Goal: Transaction & Acquisition: Purchase product/service

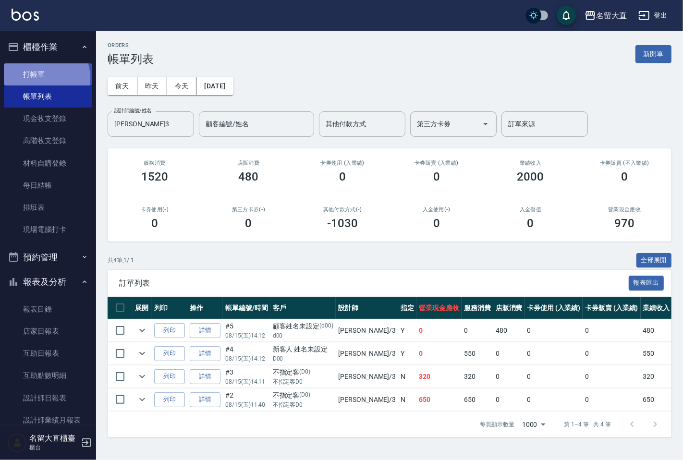
drag, startPoint x: 0, startPoint y: 0, endPoint x: 39, endPoint y: 74, distance: 83.6
click at [39, 78] on link "打帳單" at bounding box center [48, 74] width 88 height 22
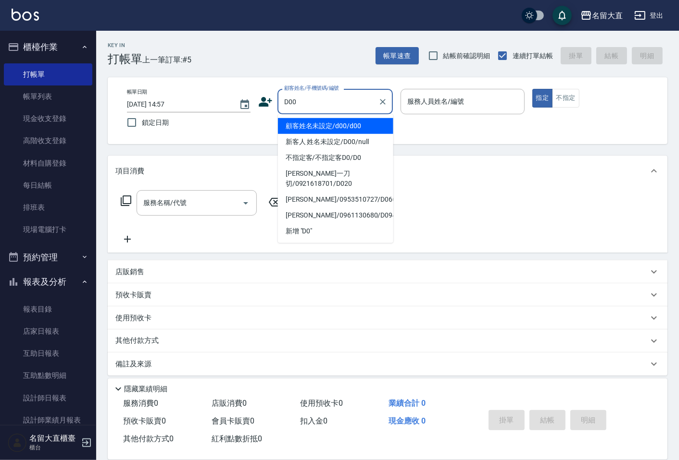
type input "顧客姓名未設定/d00/d00"
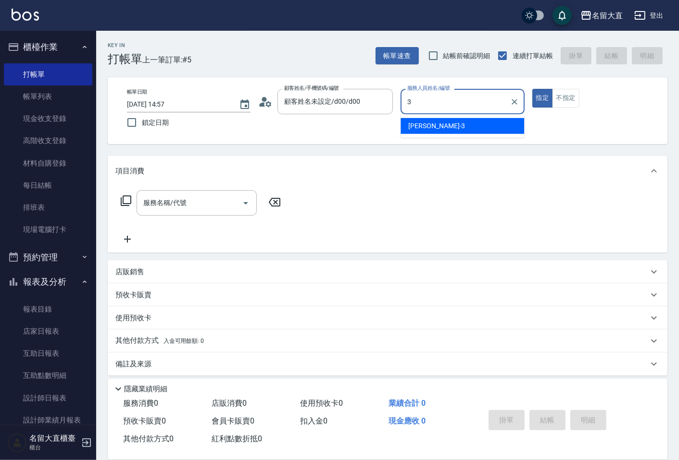
type input "[PERSON_NAME]3"
type button "true"
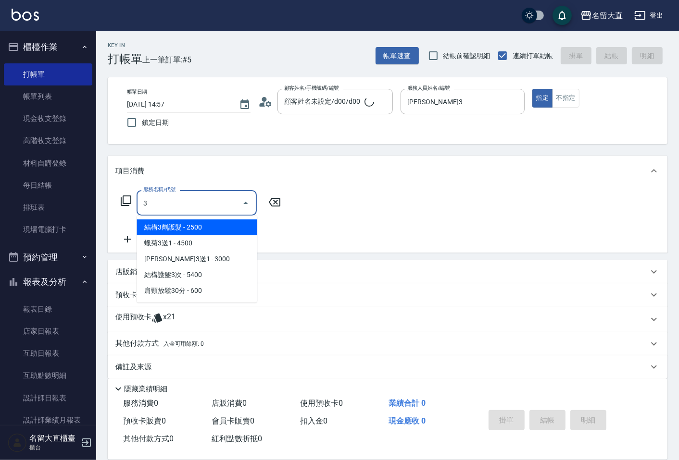
type input "30"
type input "新客人 姓名未設定/D00/null"
type input "肩頸放鬆30分(700)"
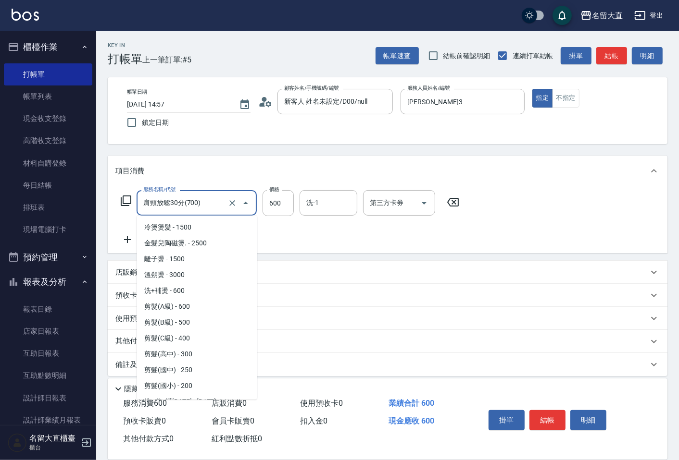
click at [182, 208] on input "肩頸放鬆30分(700)" at bounding box center [183, 203] width 85 height 17
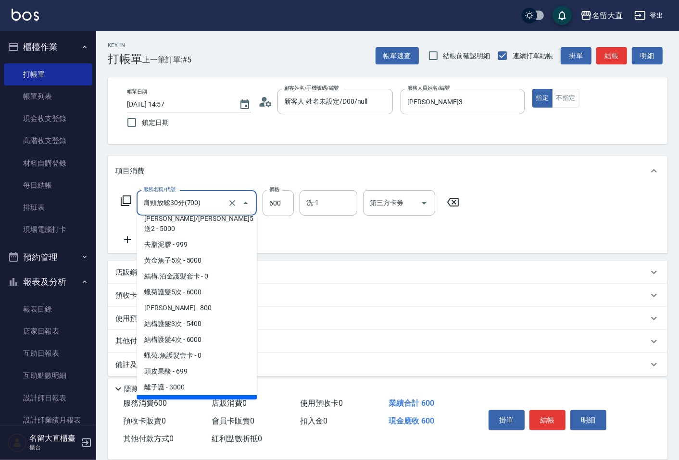
click at [182, 208] on input "肩頸放鬆30分(700)" at bounding box center [183, 203] width 85 height 17
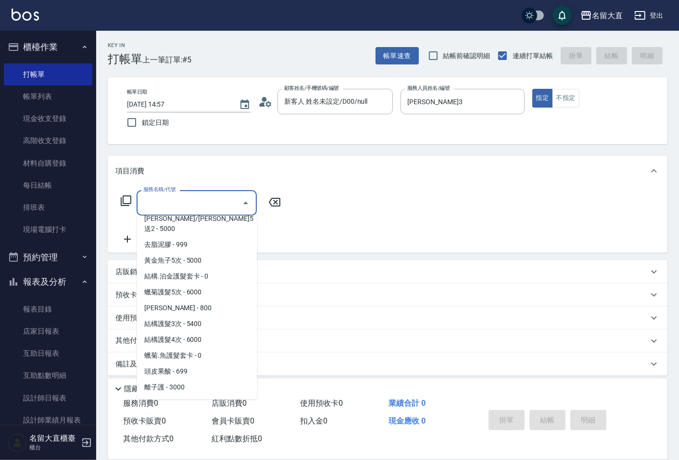
type input "0"
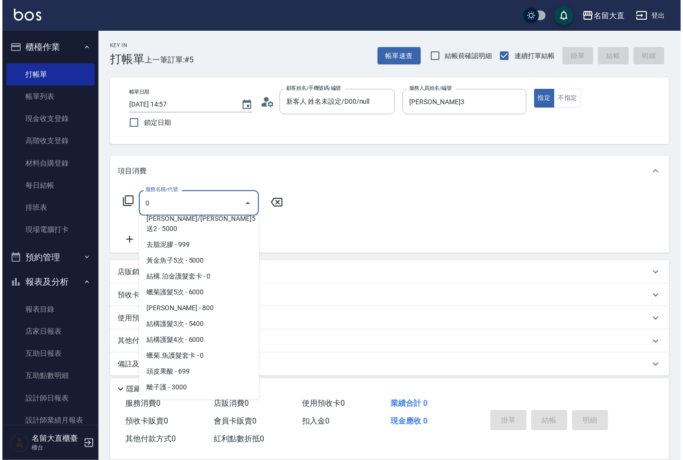
scroll to position [0, 0]
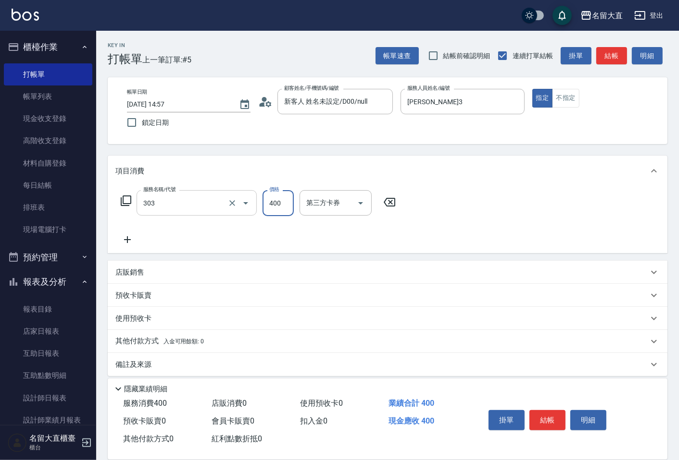
type input "剪髮(C級)(303)"
click at [532, 422] on button "結帳" at bounding box center [547, 420] width 36 height 20
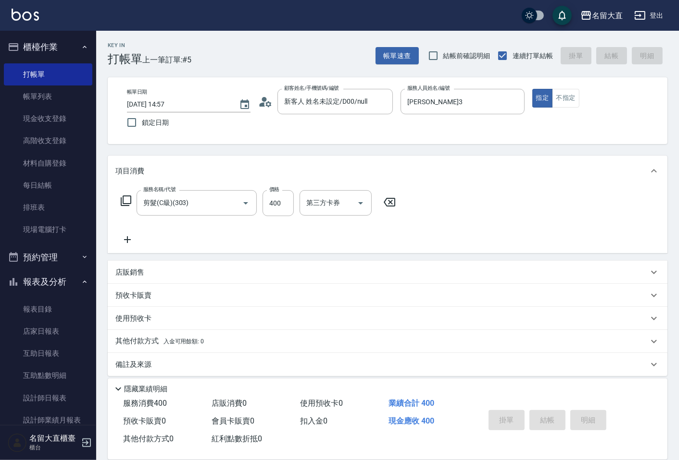
type input "[DATE] 14:58"
drag, startPoint x: 502, startPoint y: 385, endPoint x: 460, endPoint y: 345, distance: 58.5
click at [502, 384] on div "隱藏業績明細" at bounding box center [389, 390] width 555 height 12
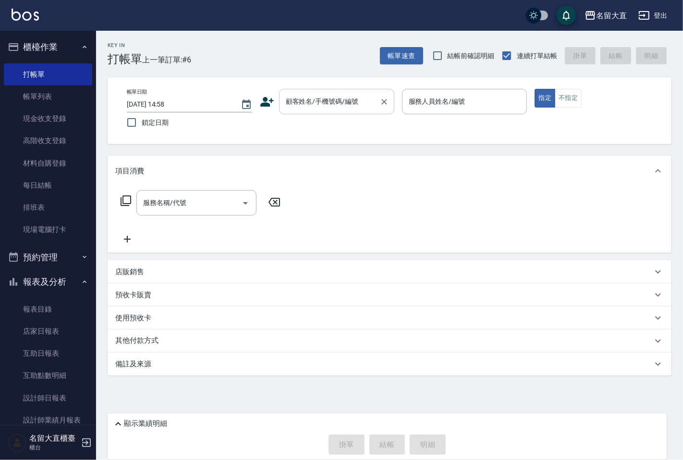
click at [354, 98] on input "顧客姓名/手機號碼/編號" at bounding box center [330, 101] width 92 height 17
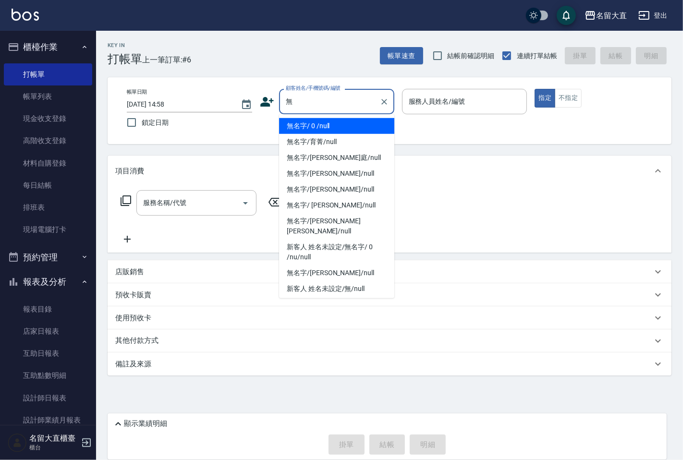
click at [343, 123] on li "無名字/ 0 /null" at bounding box center [336, 126] width 115 height 16
type input "無名字/ 0 /null"
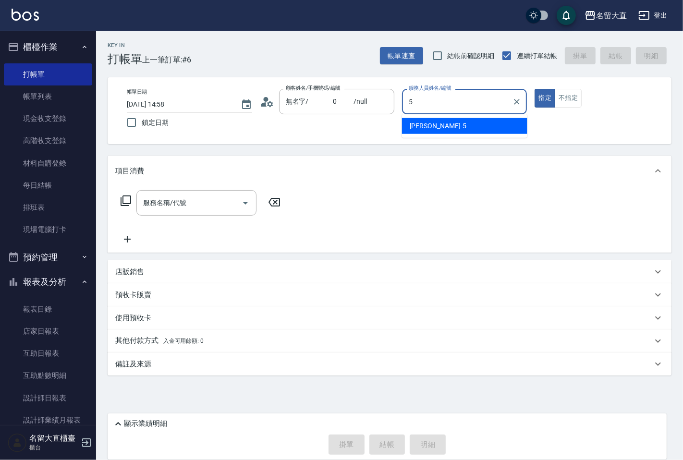
type input "[PERSON_NAME]-5"
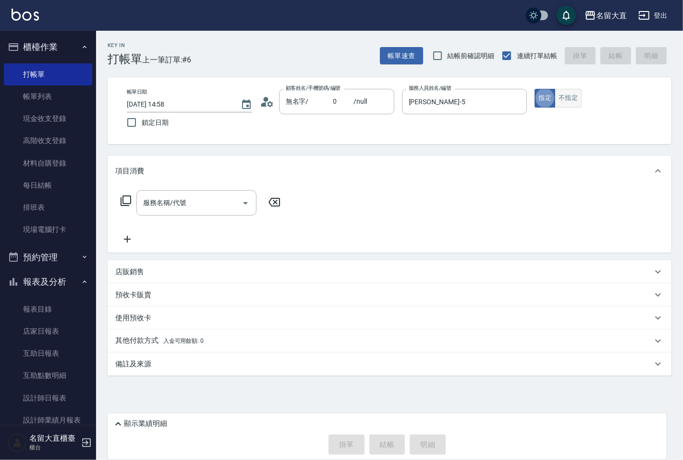
click at [575, 94] on button "不指定" at bounding box center [568, 98] width 27 height 19
click at [176, 208] on input "服務名稱/代號" at bounding box center [189, 203] width 97 height 17
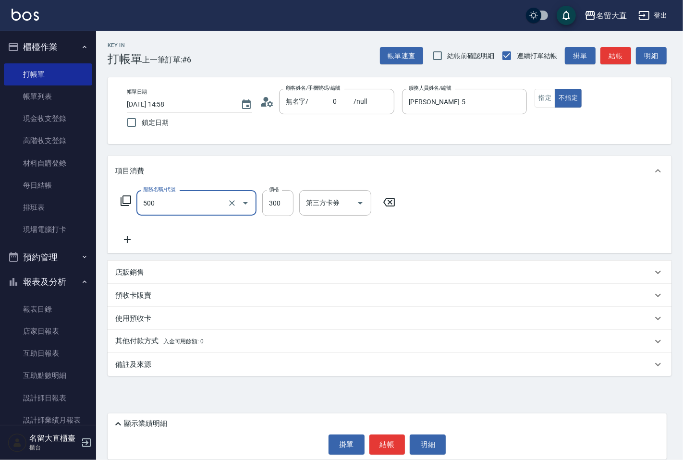
type input "洗髮(500)"
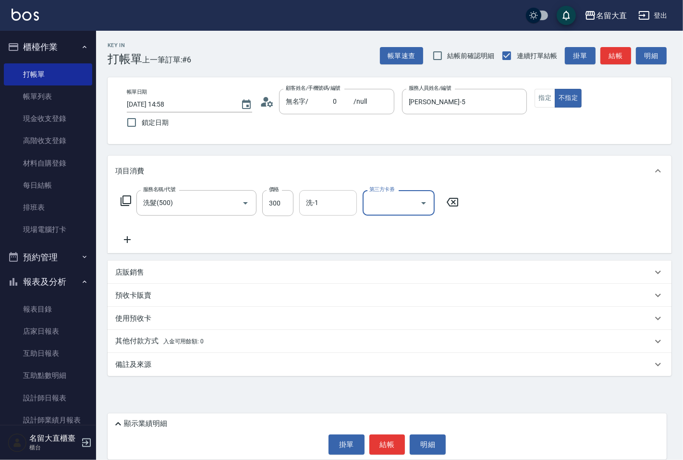
click at [315, 209] on input "洗-1" at bounding box center [328, 203] width 49 height 17
type input "[PERSON_NAME]-16"
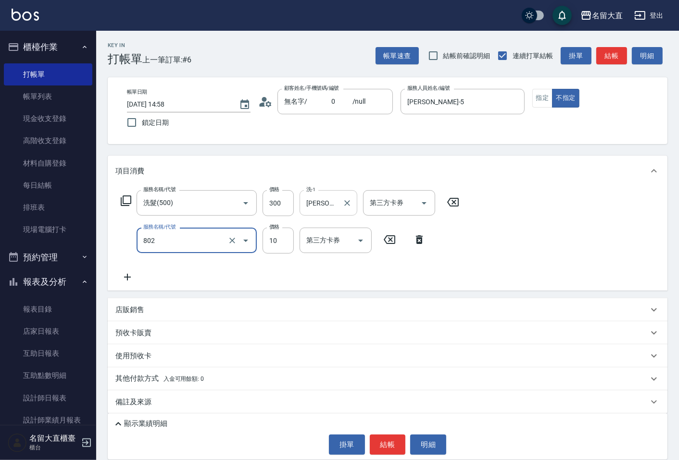
type input "潤絲(802)"
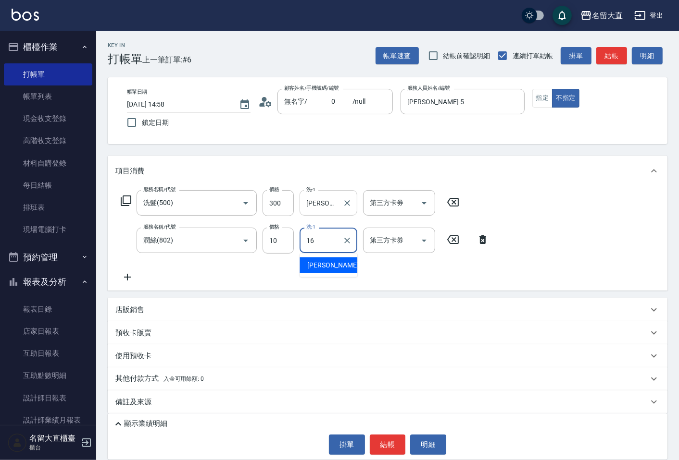
type input "[PERSON_NAME]-16"
type input "20"
click at [608, 54] on button "結帳" at bounding box center [611, 56] width 31 height 18
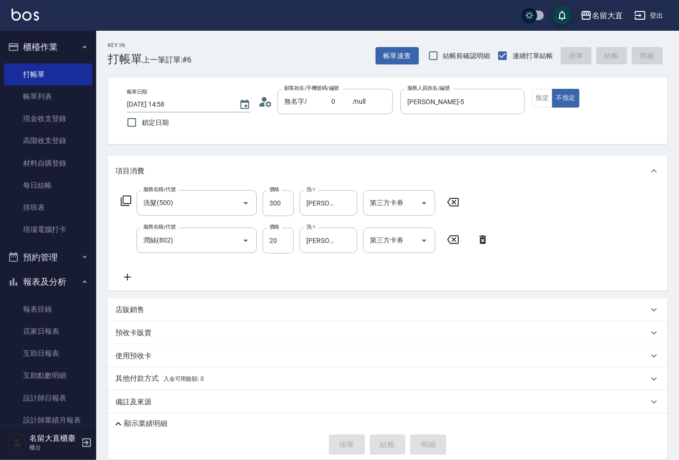
type input "[DATE] 15:13"
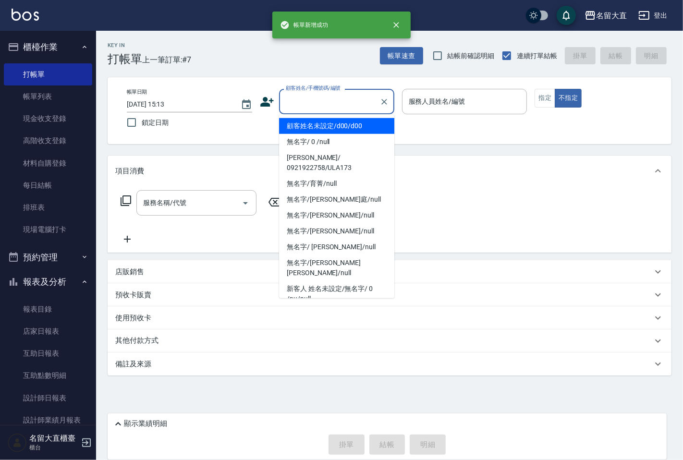
drag, startPoint x: 318, startPoint y: 109, endPoint x: 321, endPoint y: 118, distance: 10.0
click at [318, 108] on input "顧客姓名/手機號碼/編號" at bounding box center [330, 101] width 92 height 17
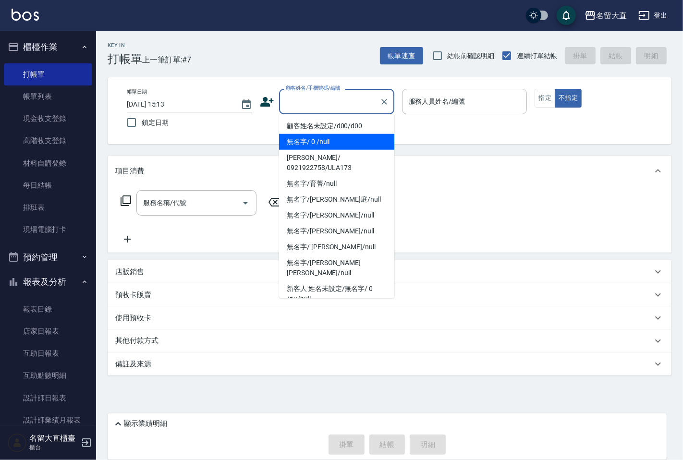
click at [333, 140] on li "無名字/ 0 /null" at bounding box center [336, 142] width 115 height 16
type input "無名字/ 0 /null"
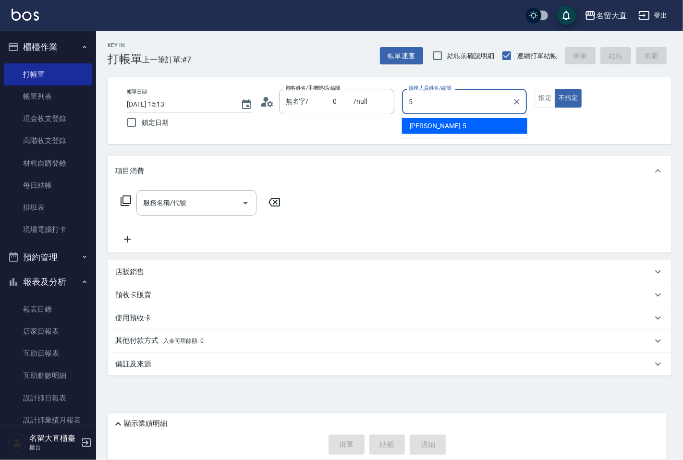
type input "[PERSON_NAME]-5"
type button "false"
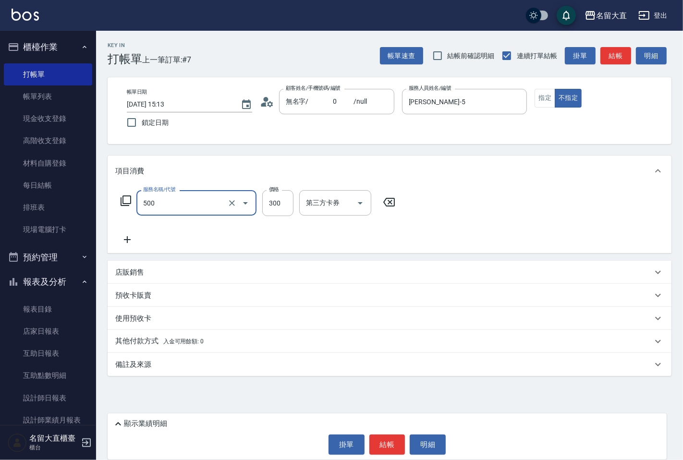
type input "洗髮(500)"
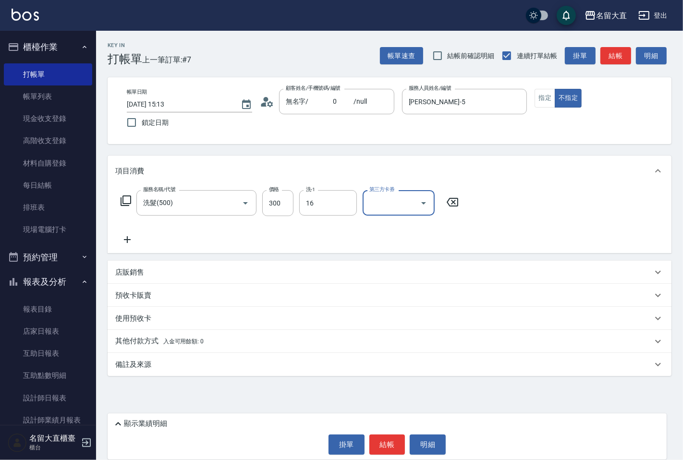
type input "[PERSON_NAME]-16"
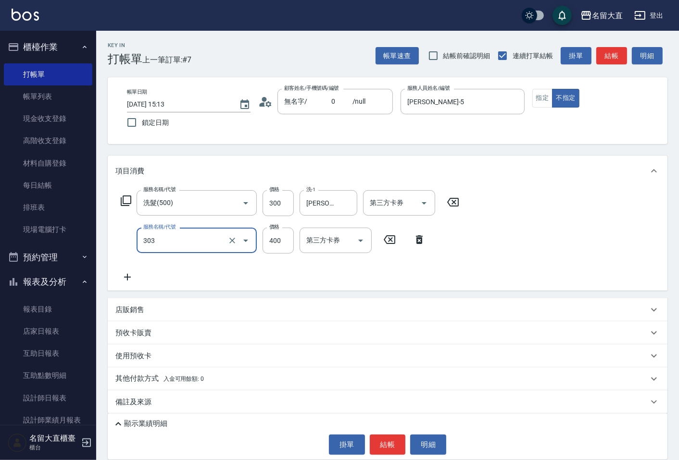
type input "剪髮(C級)(303)"
type input "350"
click at [605, 50] on button "結帳" at bounding box center [611, 56] width 31 height 18
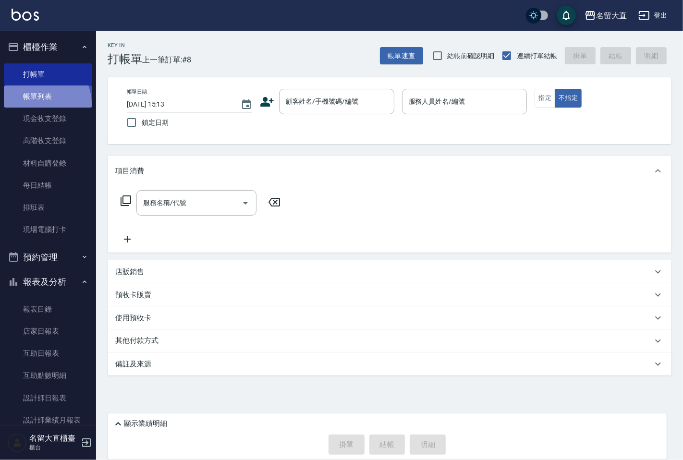
click at [41, 104] on link "帳單列表" at bounding box center [48, 97] width 88 height 22
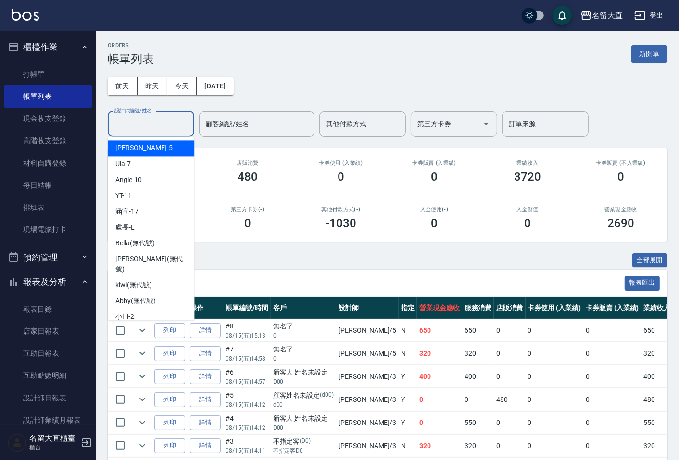
click at [152, 121] on input "設計師編號/姓名" at bounding box center [151, 124] width 78 height 17
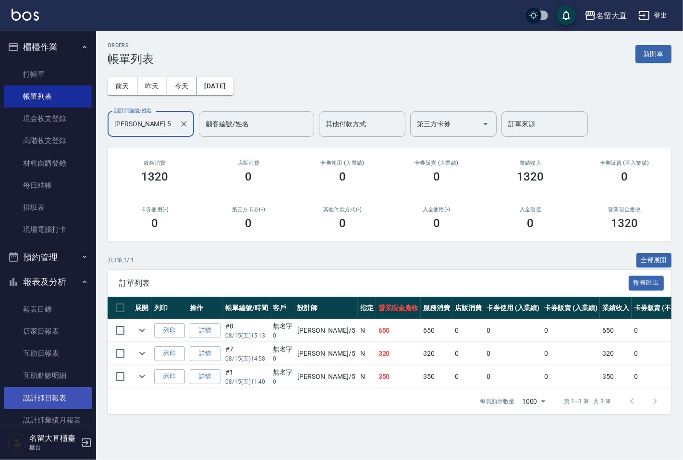
type input "[PERSON_NAME]-5"
click at [47, 394] on link "設計師日報表" at bounding box center [48, 398] width 88 height 22
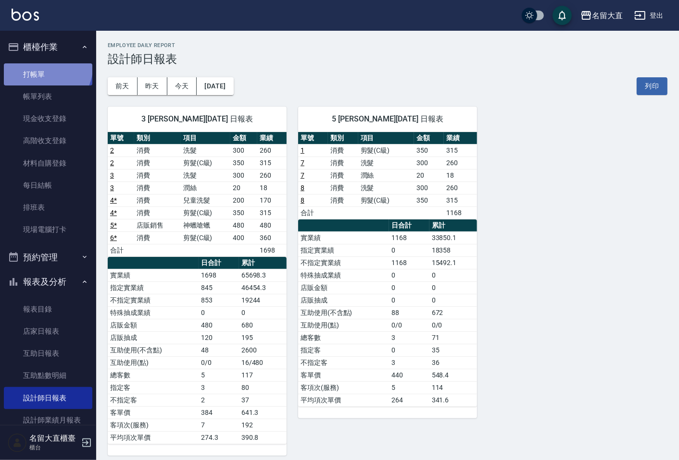
click at [46, 67] on link "打帳單" at bounding box center [48, 74] width 88 height 22
